Goal: Transaction & Acquisition: Obtain resource

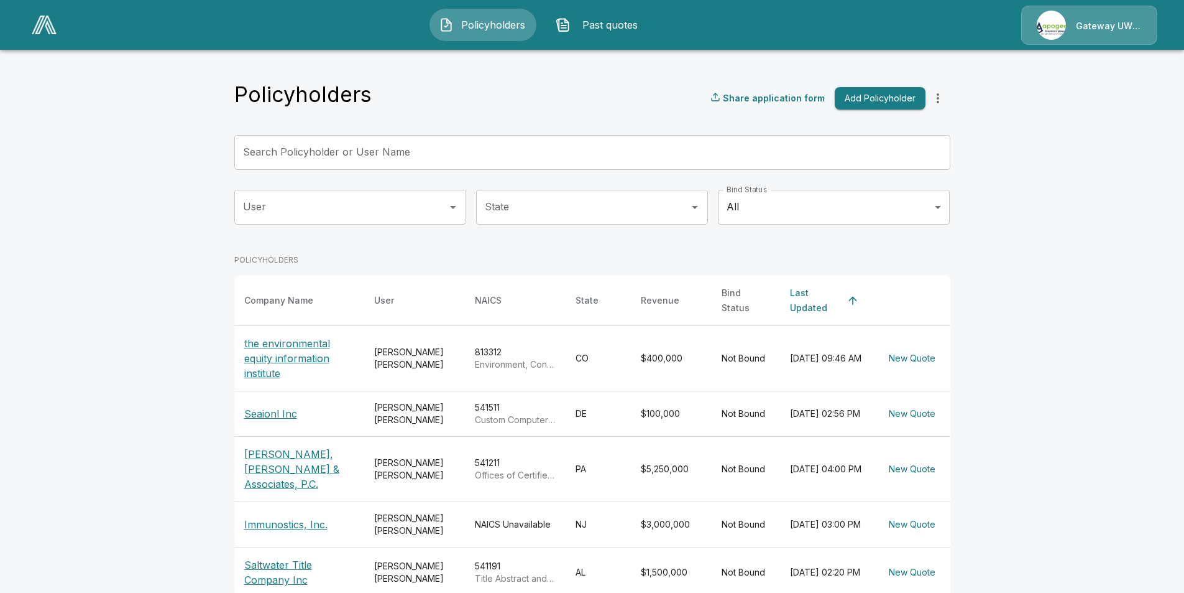
click at [269, 407] on p "Seaionl Inc" at bounding box center [299, 413] width 110 height 15
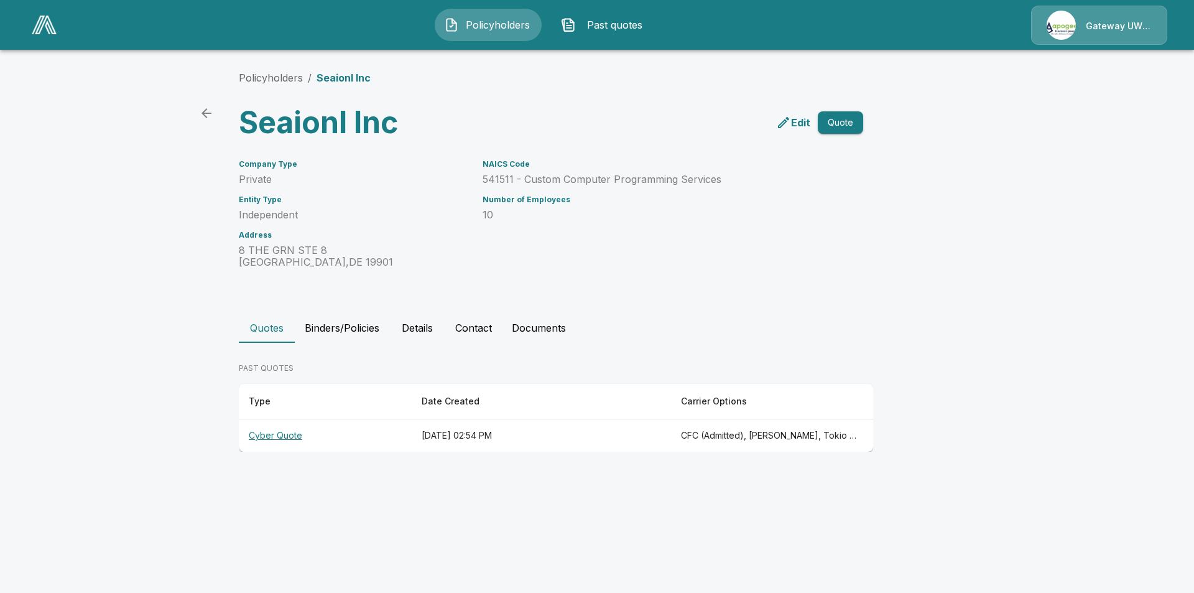
click at [298, 440] on th "Cyber Quote" at bounding box center [325, 435] width 173 height 33
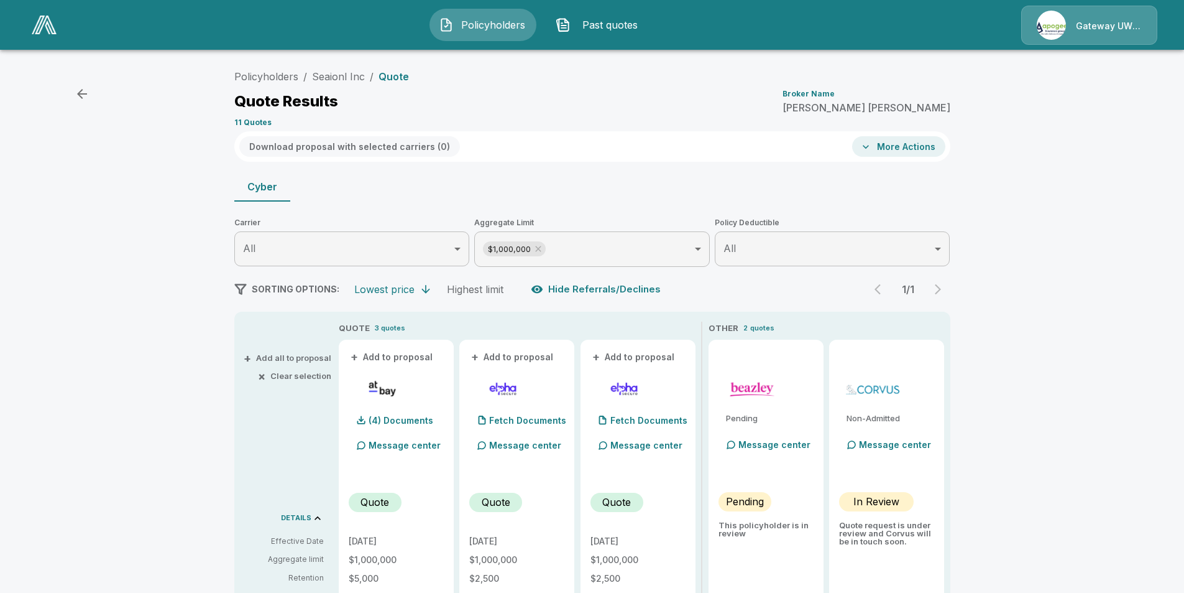
click at [923, 146] on button "More Actions" at bounding box center [898, 146] width 93 height 21
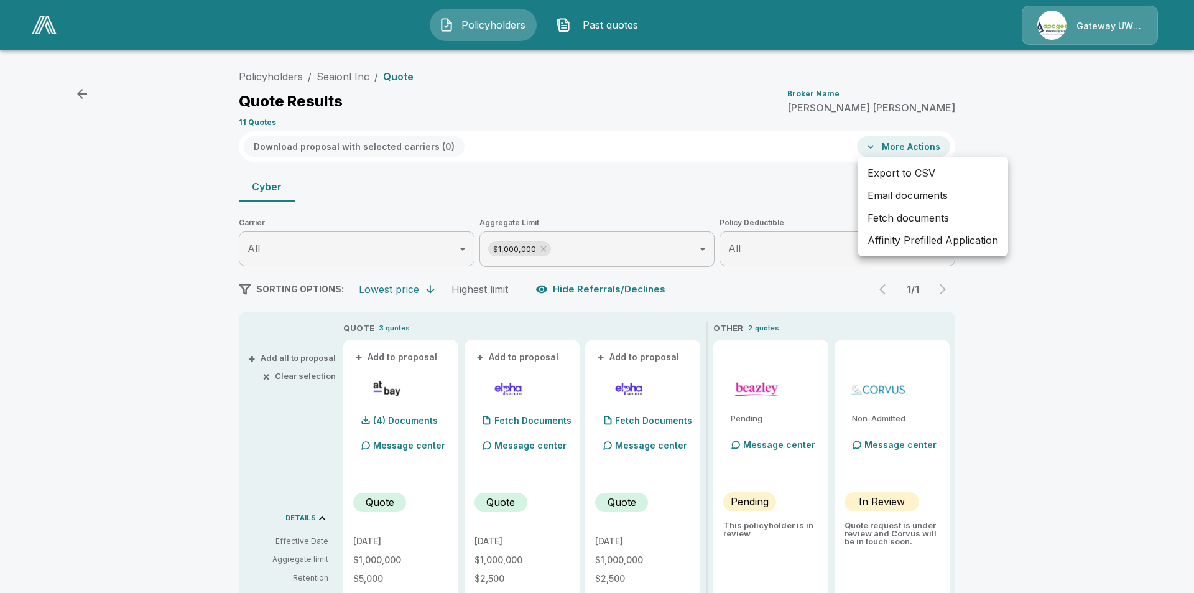
click at [1037, 145] on div at bounding box center [597, 296] width 1194 height 593
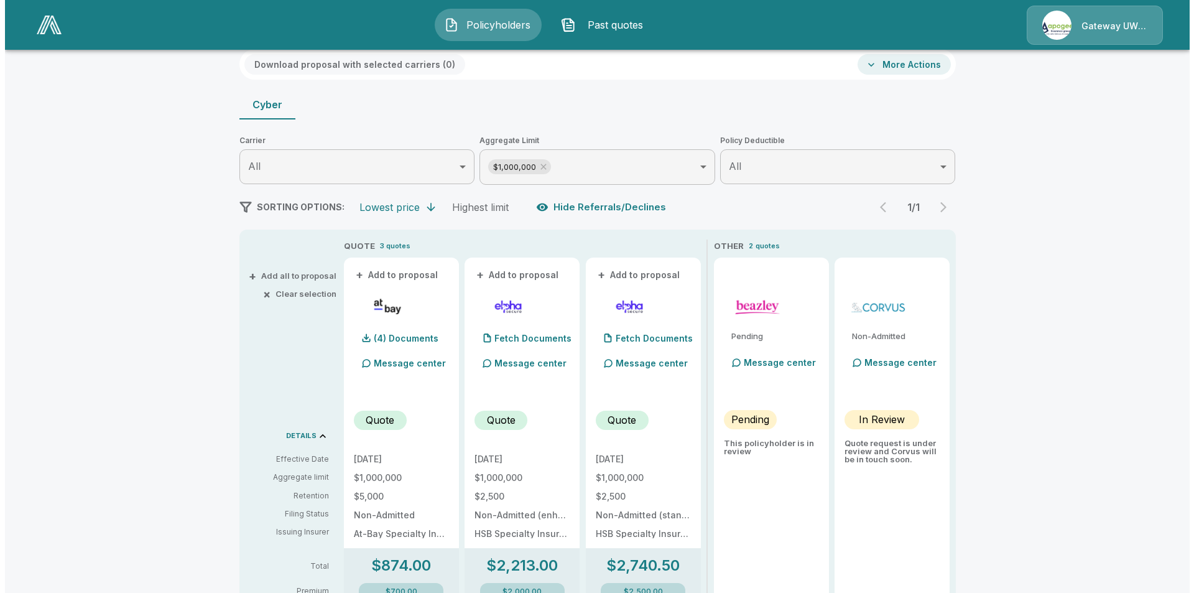
scroll to position [67, 0]
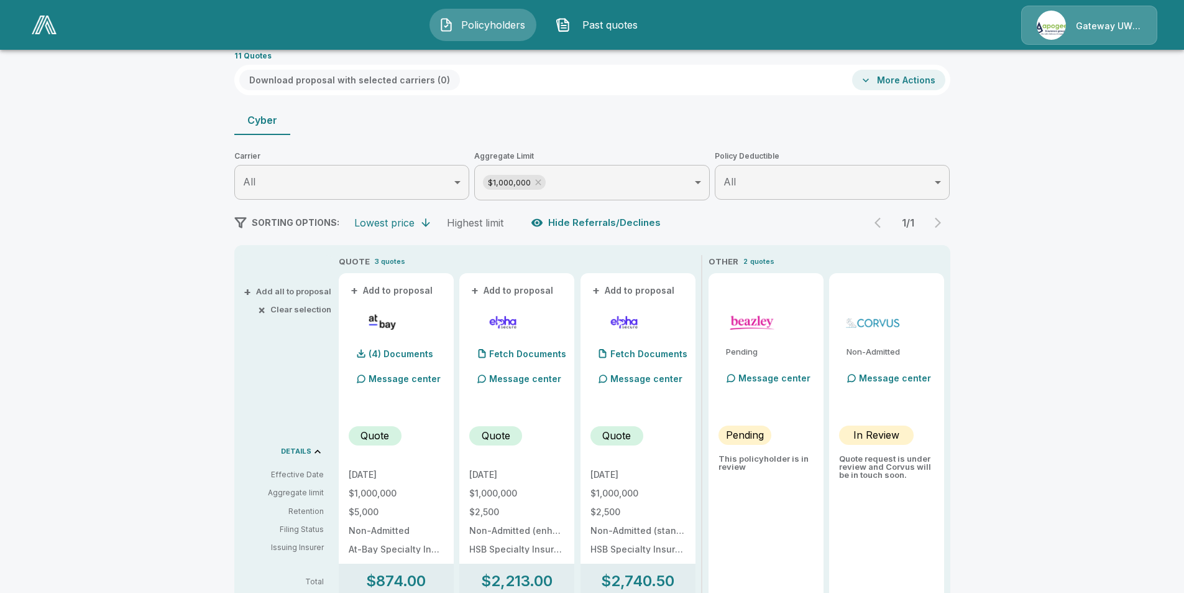
click at [320, 288] on button "+ Add all to proposal" at bounding box center [288, 291] width 85 height 8
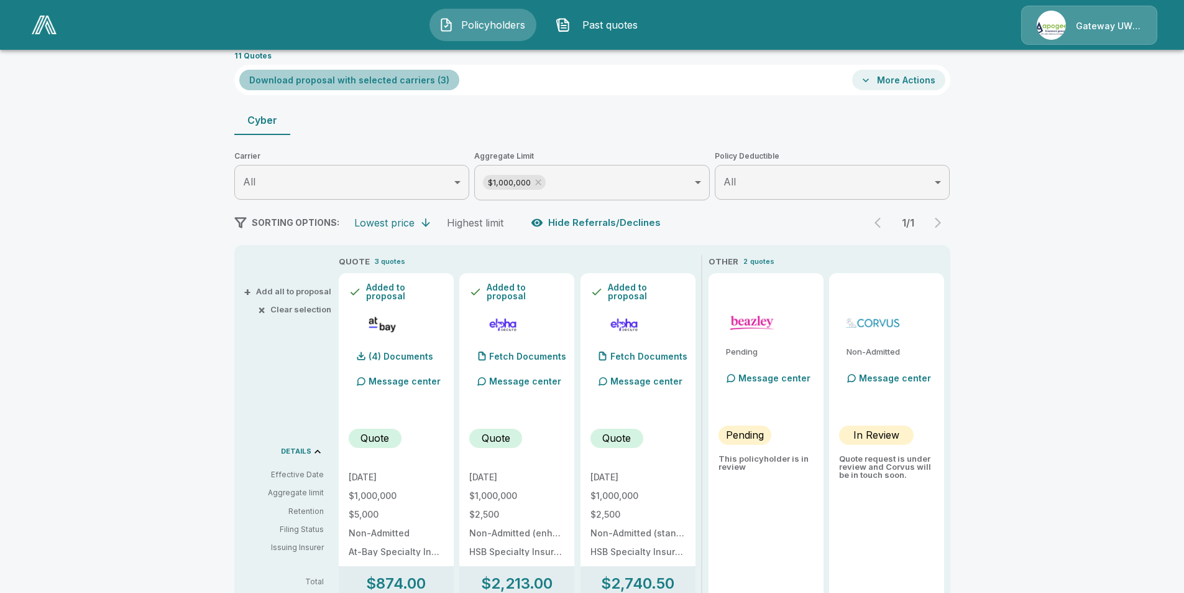
click at [402, 83] on button "Download proposal with selected carriers ( 3 )" at bounding box center [349, 80] width 220 height 21
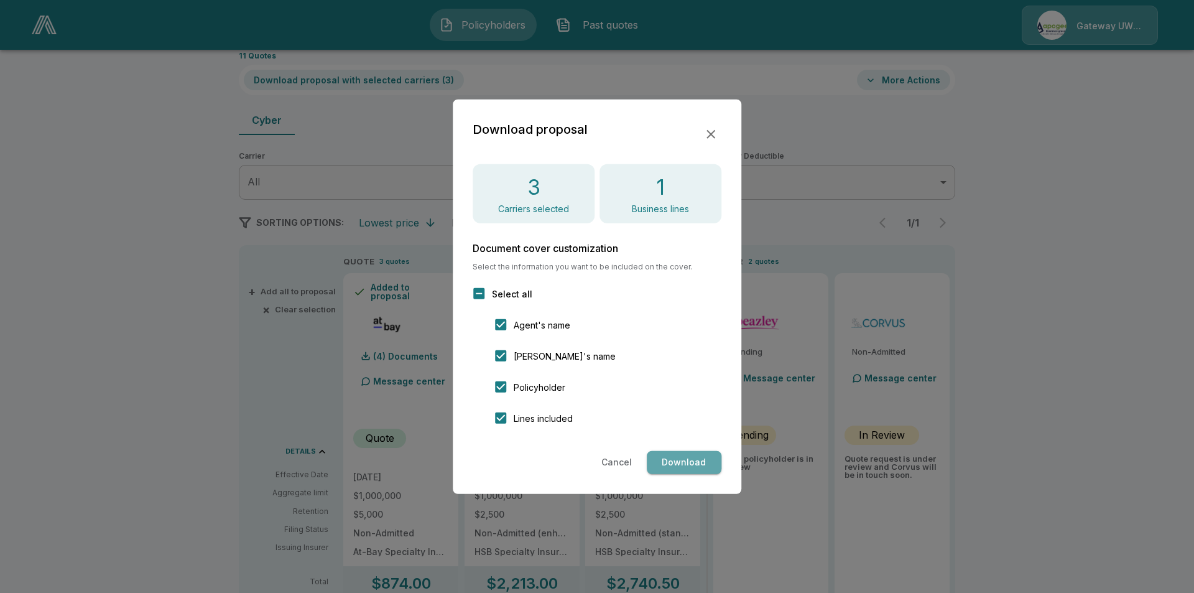
click at [685, 462] on button "Download" at bounding box center [684, 462] width 75 height 23
